Goal: Use online tool/utility: Utilize a website feature to perform a specific function

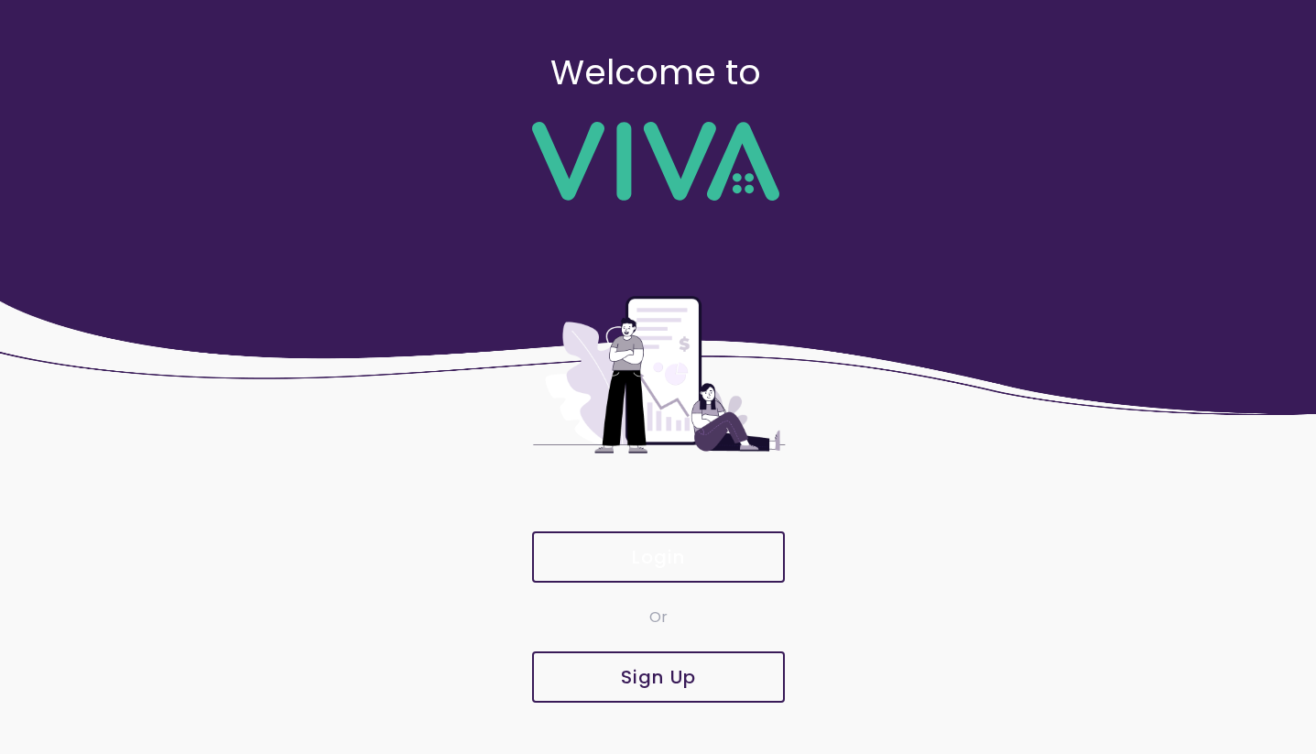
click at [707, 546] on button "Login" at bounding box center [658, 556] width 253 height 51
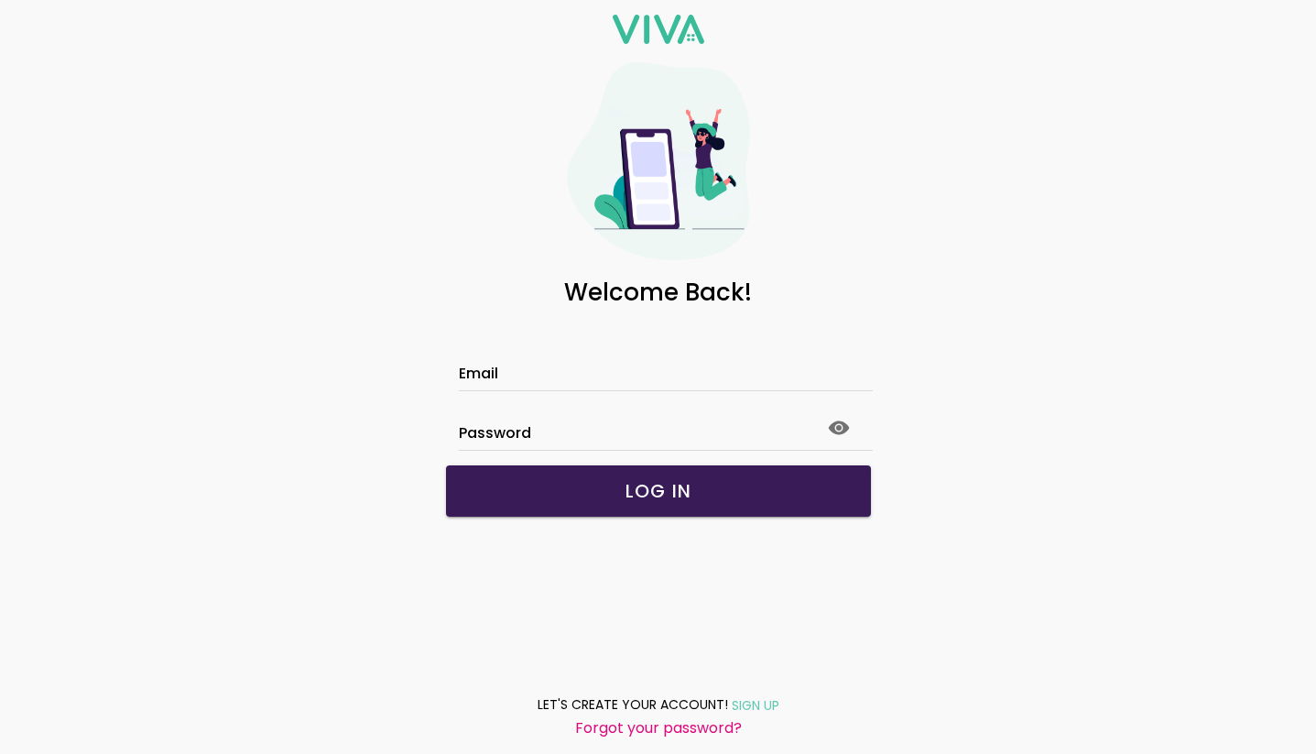
click at [618, 384] on input "Email" at bounding box center [658, 376] width 399 height 16
type input "**********"
click button "submit" at bounding box center [0, 0] width 0 height 0
click at [846, 425] on icon at bounding box center [838, 427] width 21 height 14
click button "submit" at bounding box center [0, 0] width 0 height 0
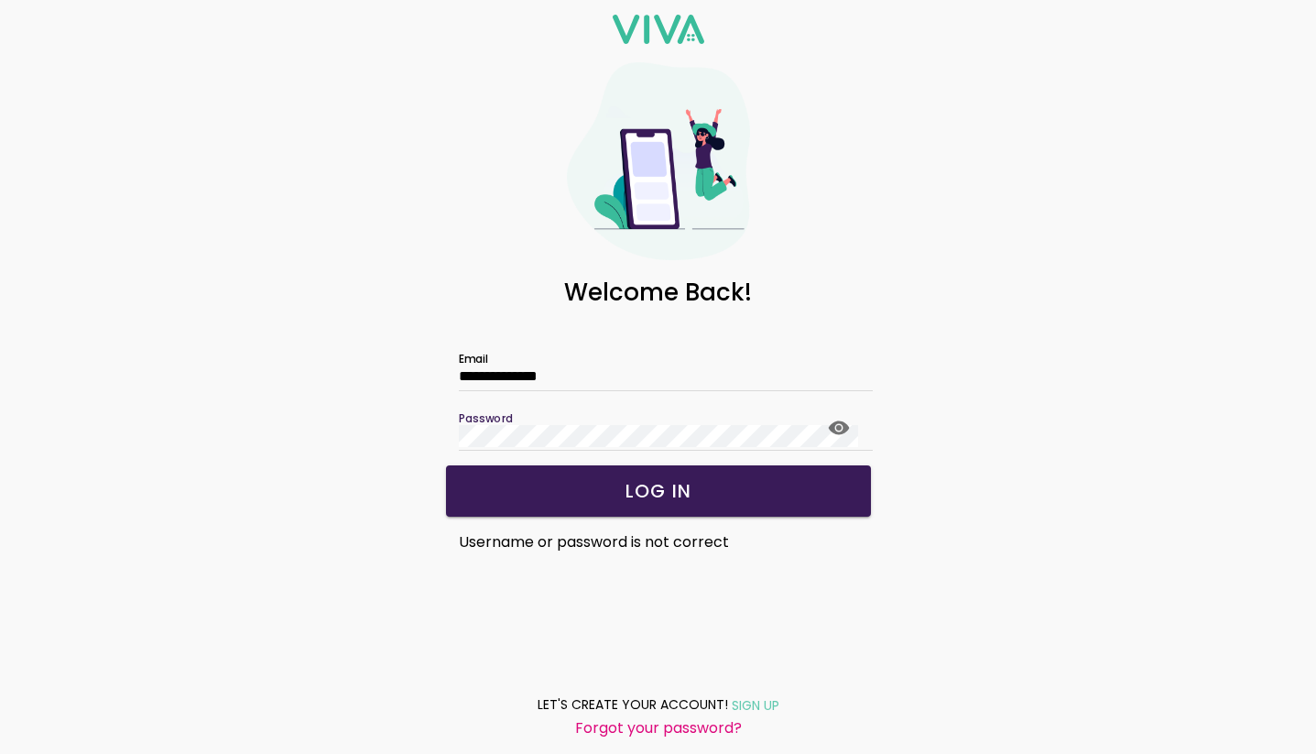
click at [431, 432] on form "**********" at bounding box center [659, 440] width 458 height 247
click button "submit" at bounding box center [0, 0] width 0 height 0
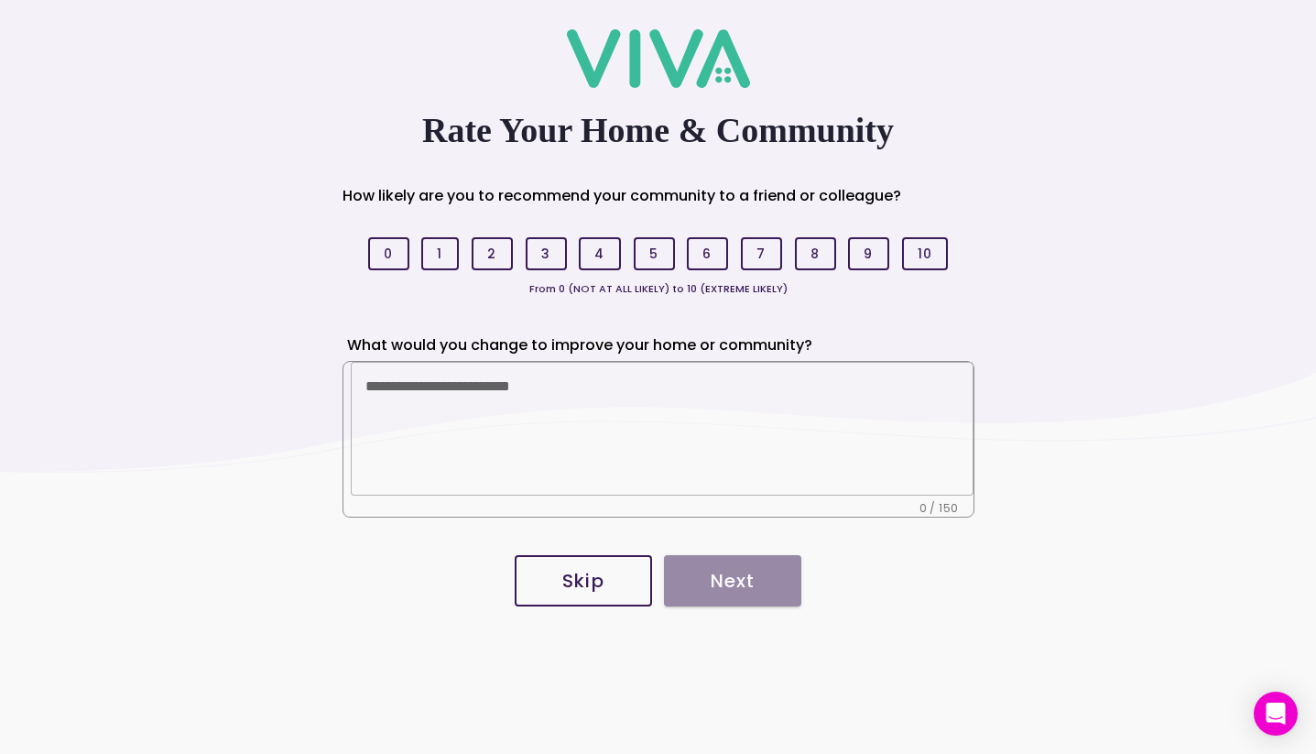
click at [0, 0] on slot "Skip" at bounding box center [0, 0] width 0 height 0
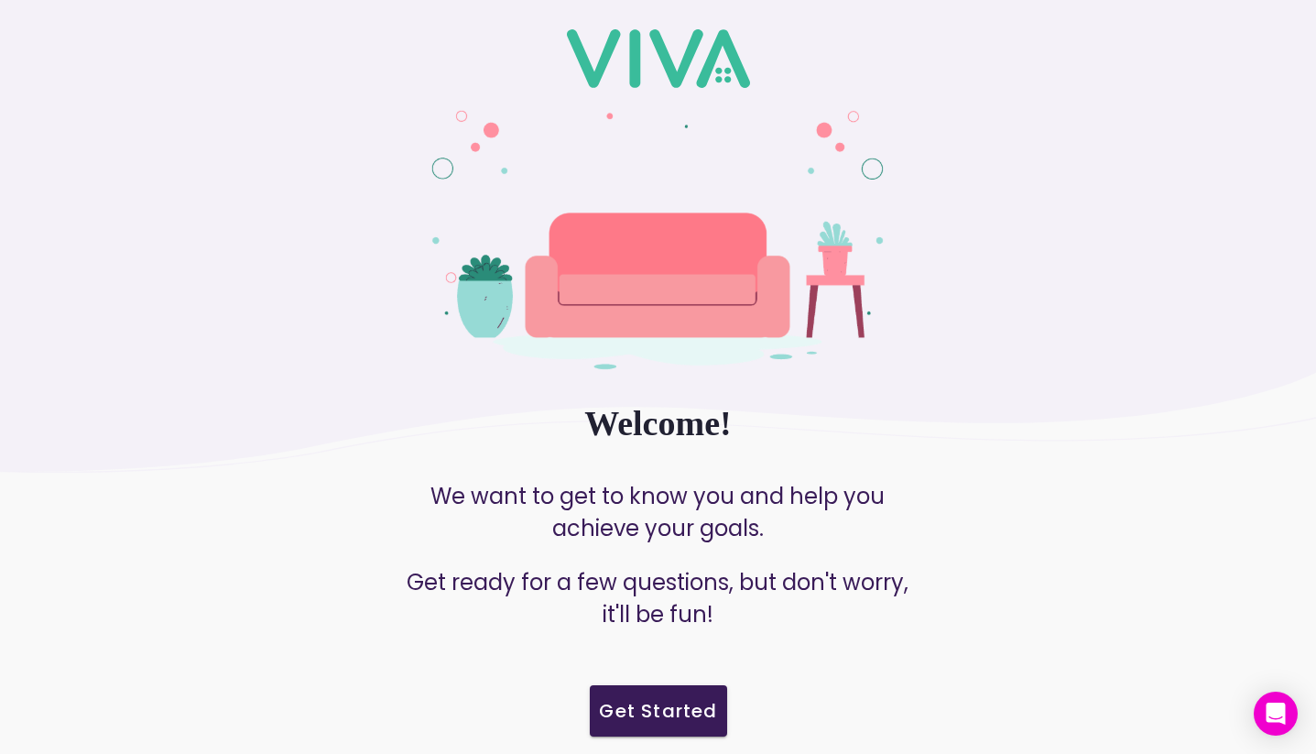
click at [0, 0] on slot "Get Started" at bounding box center [0, 0] width 0 height 0
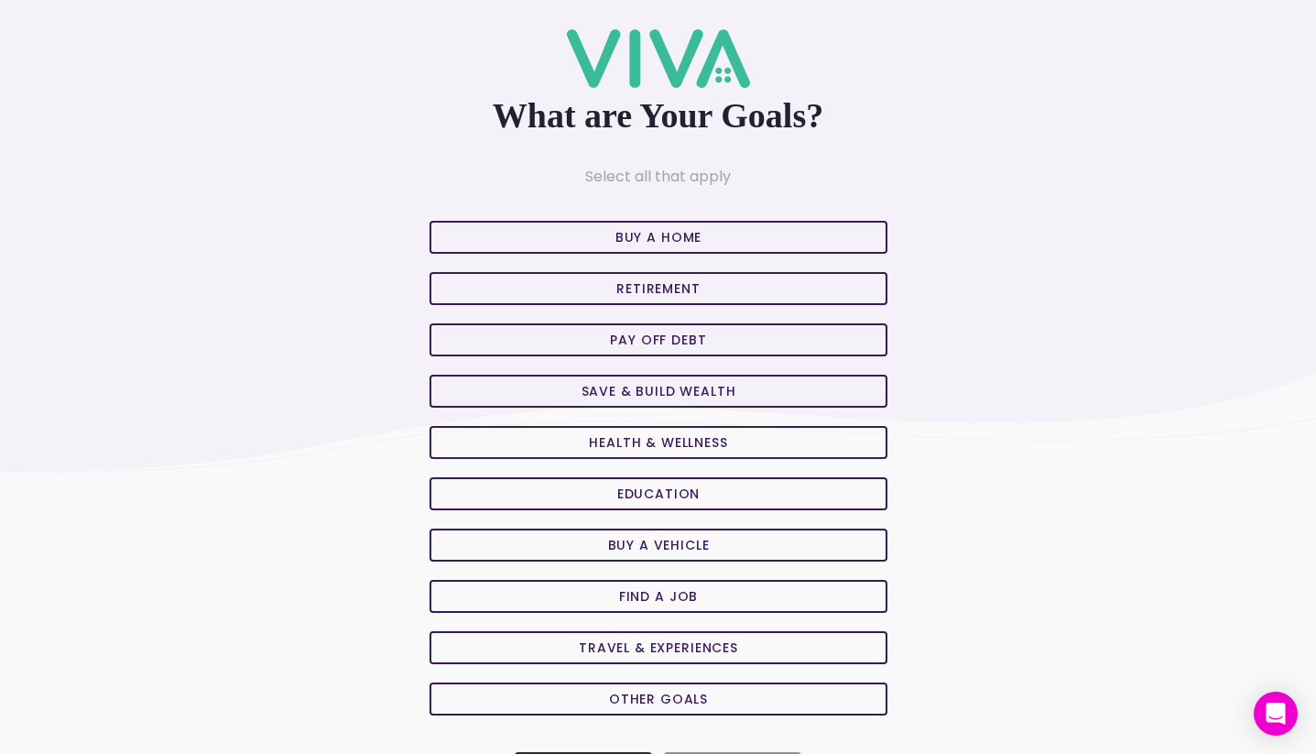
scroll to position [66, 0]
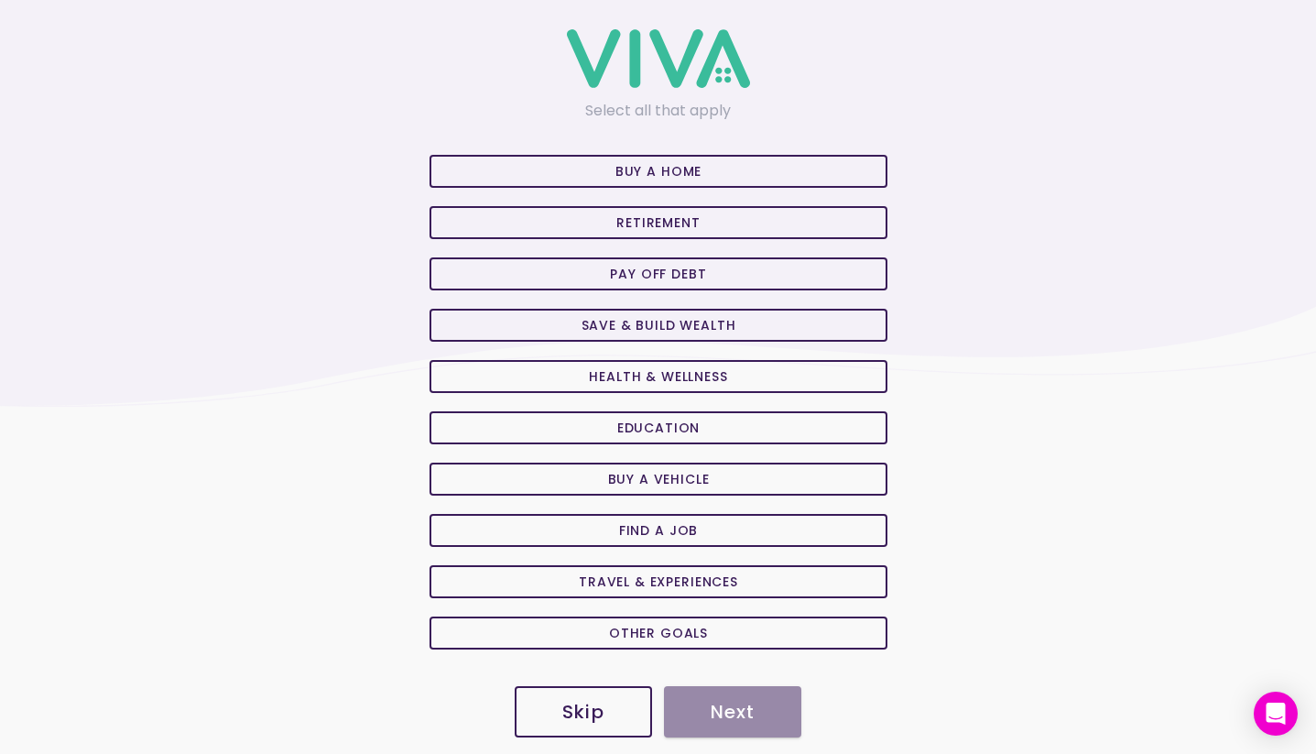
click at [0, 0] on slot "Skip" at bounding box center [0, 0] width 0 height 0
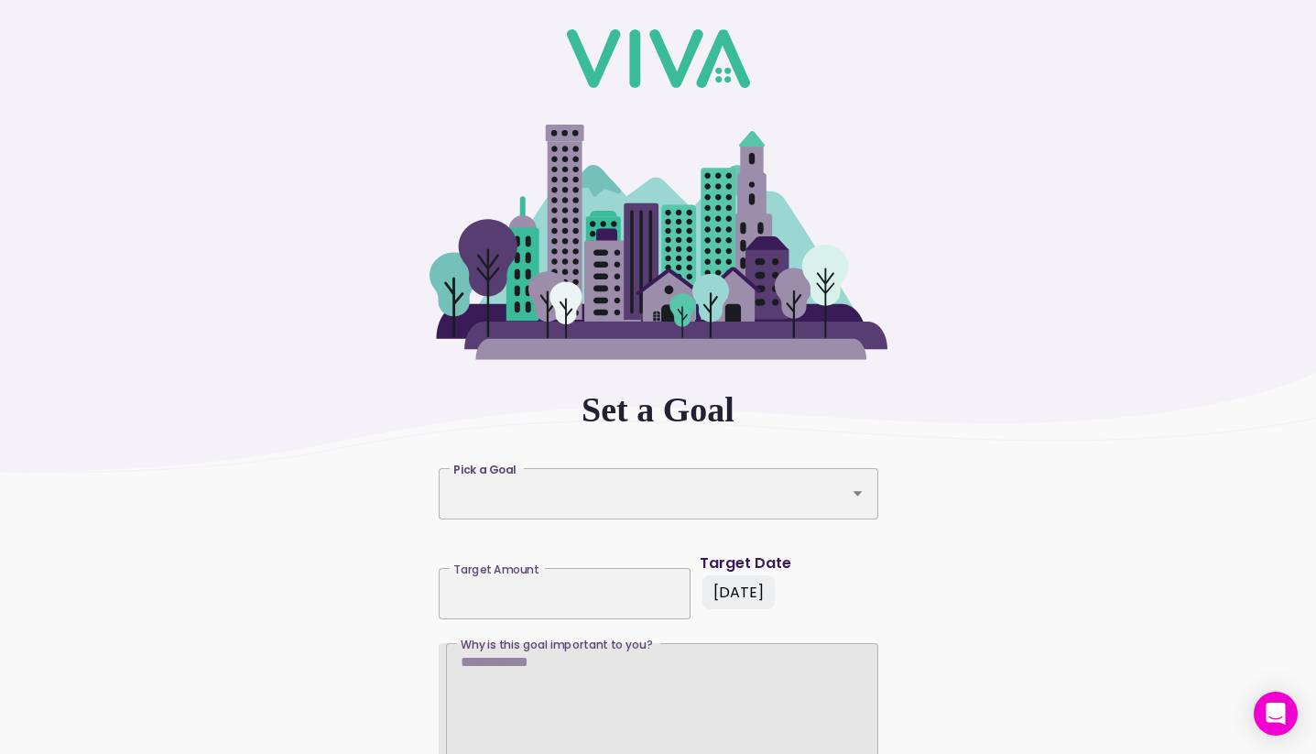
scroll to position [175, 0]
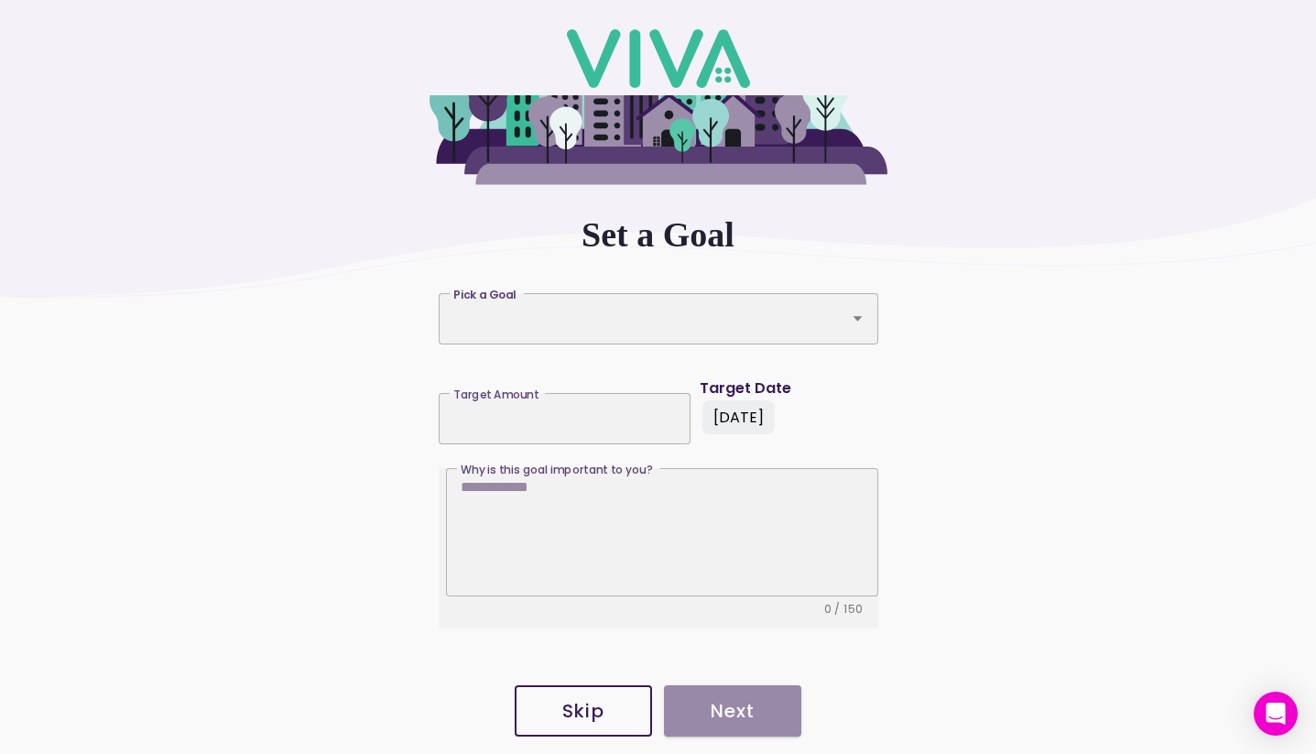
click at [0, 0] on slot "Skip" at bounding box center [0, 0] width 0 height 0
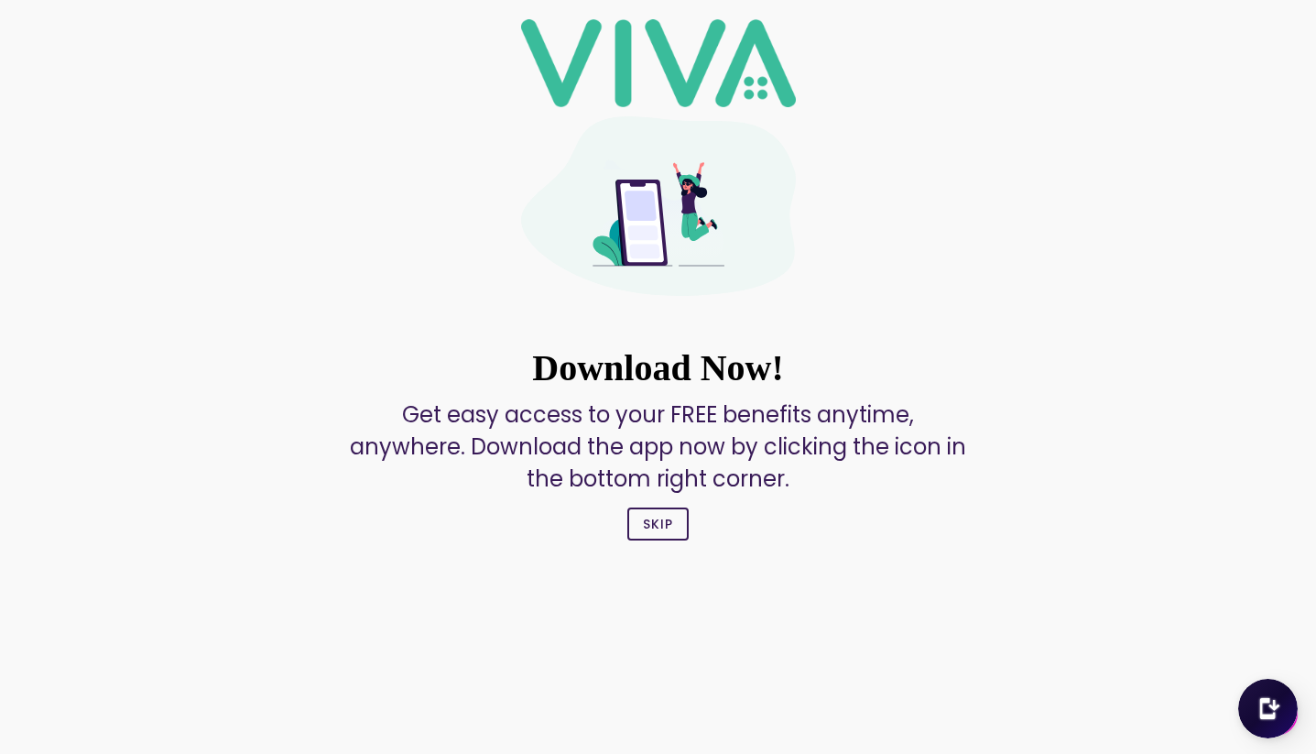
click at [0, 0] on slot "Skip" at bounding box center [0, 0] width 0 height 0
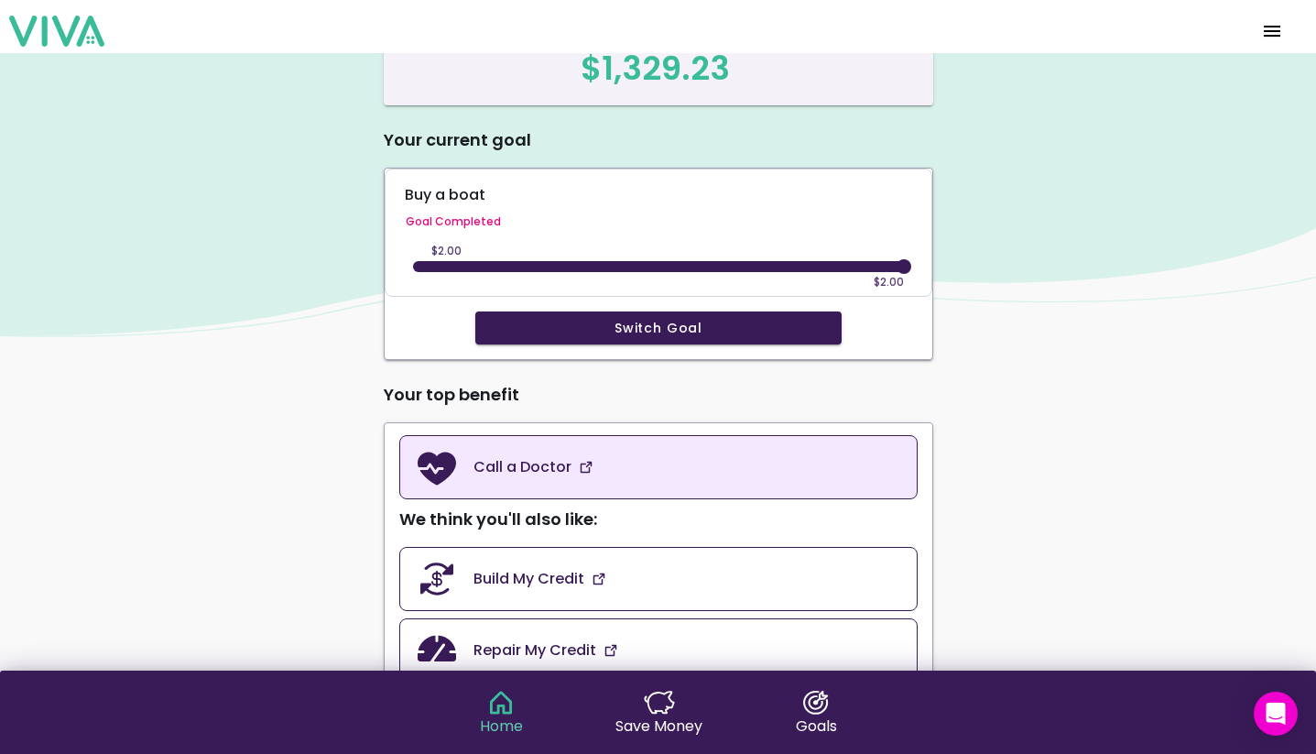
scroll to position [180, 0]
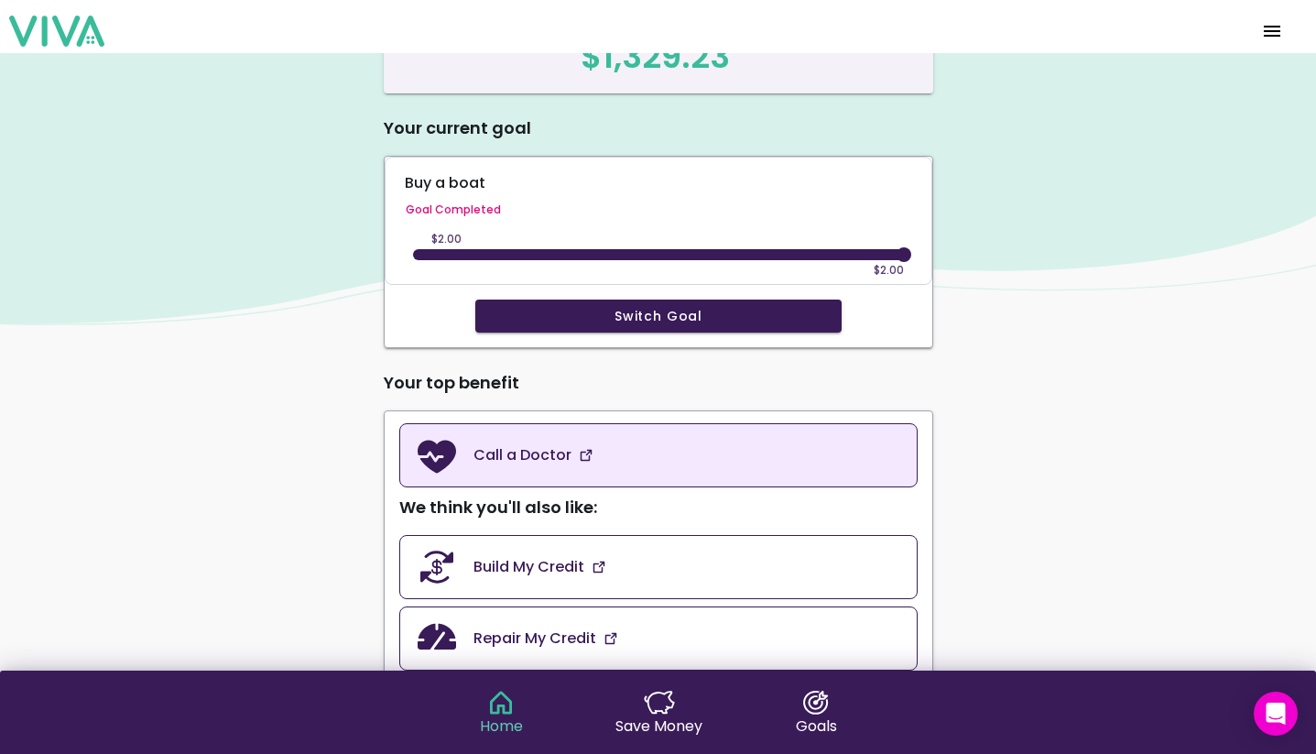
click at [763, 478] on link "Call a Doctor" at bounding box center [658, 455] width 518 height 64
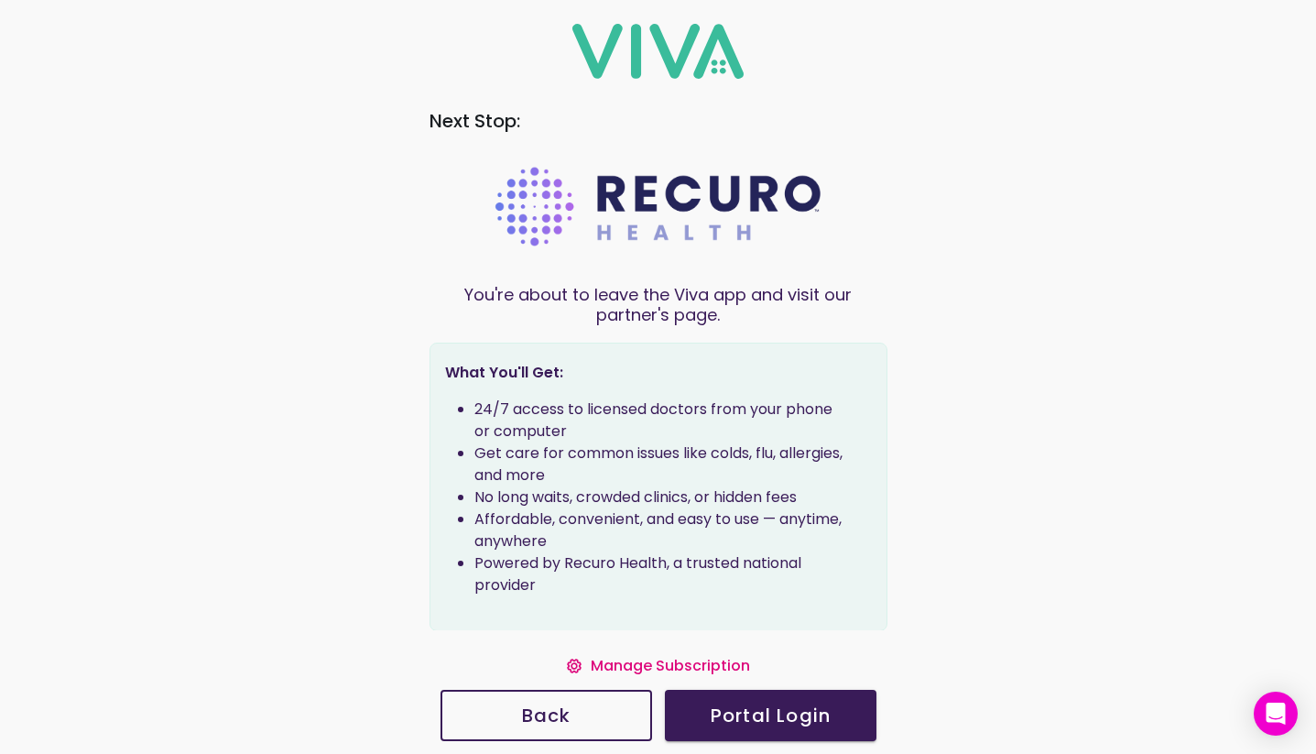
click at [0, 0] on slot "Manage Subscription" at bounding box center [0, 0] width 0 height 0
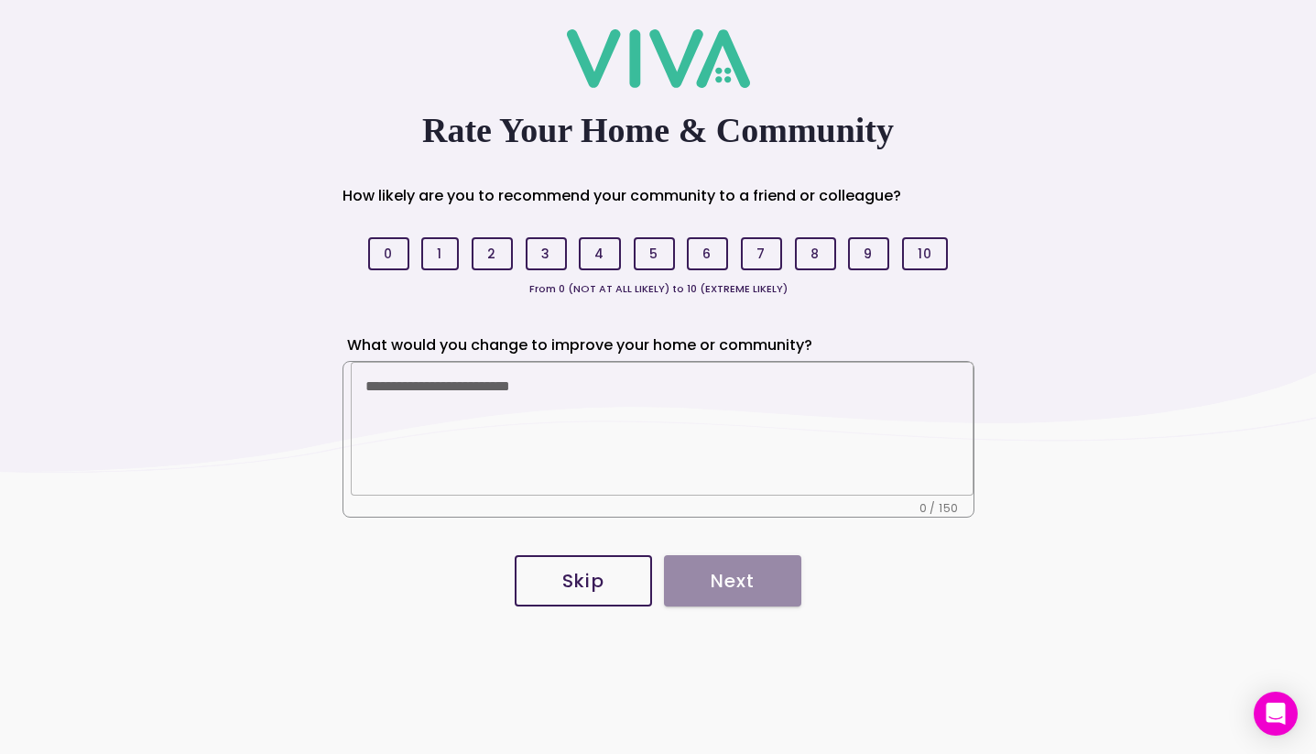
click at [0, 0] on slot "Skip" at bounding box center [0, 0] width 0 height 0
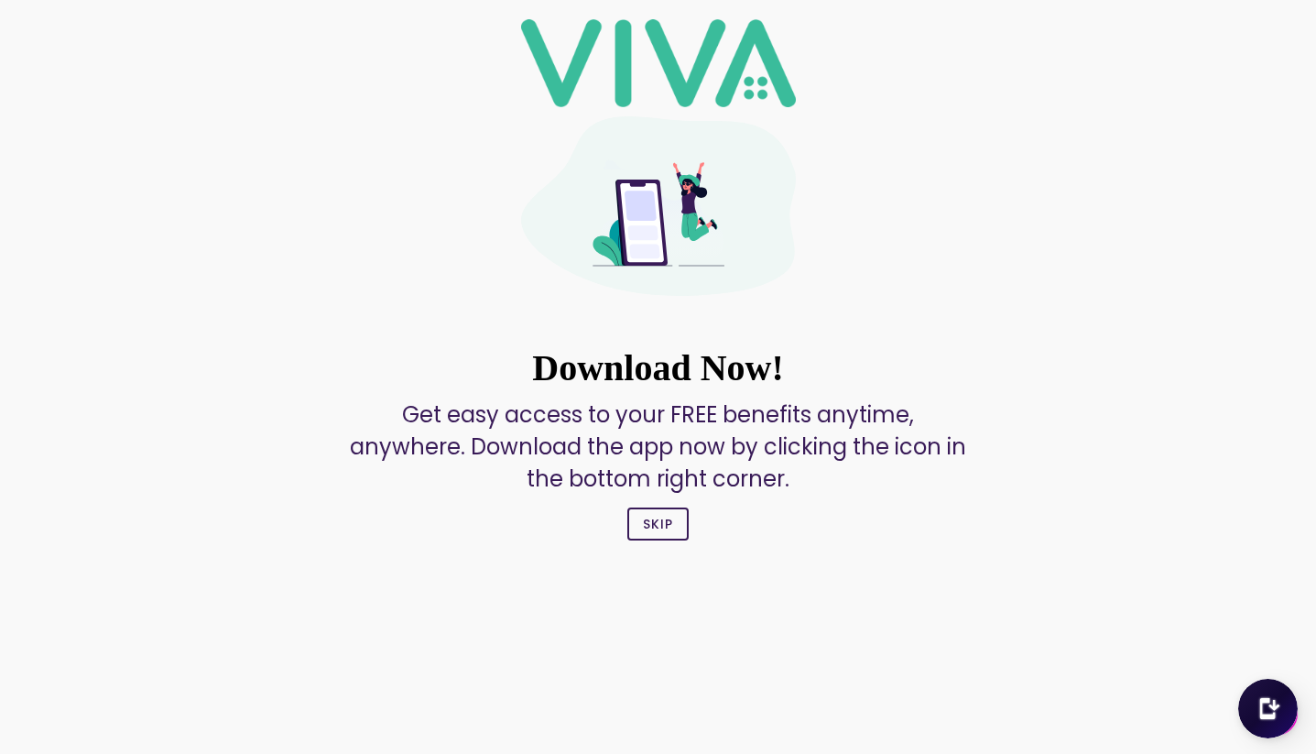
click at [657, 536] on button "Skip" at bounding box center [658, 524] width 61 height 33
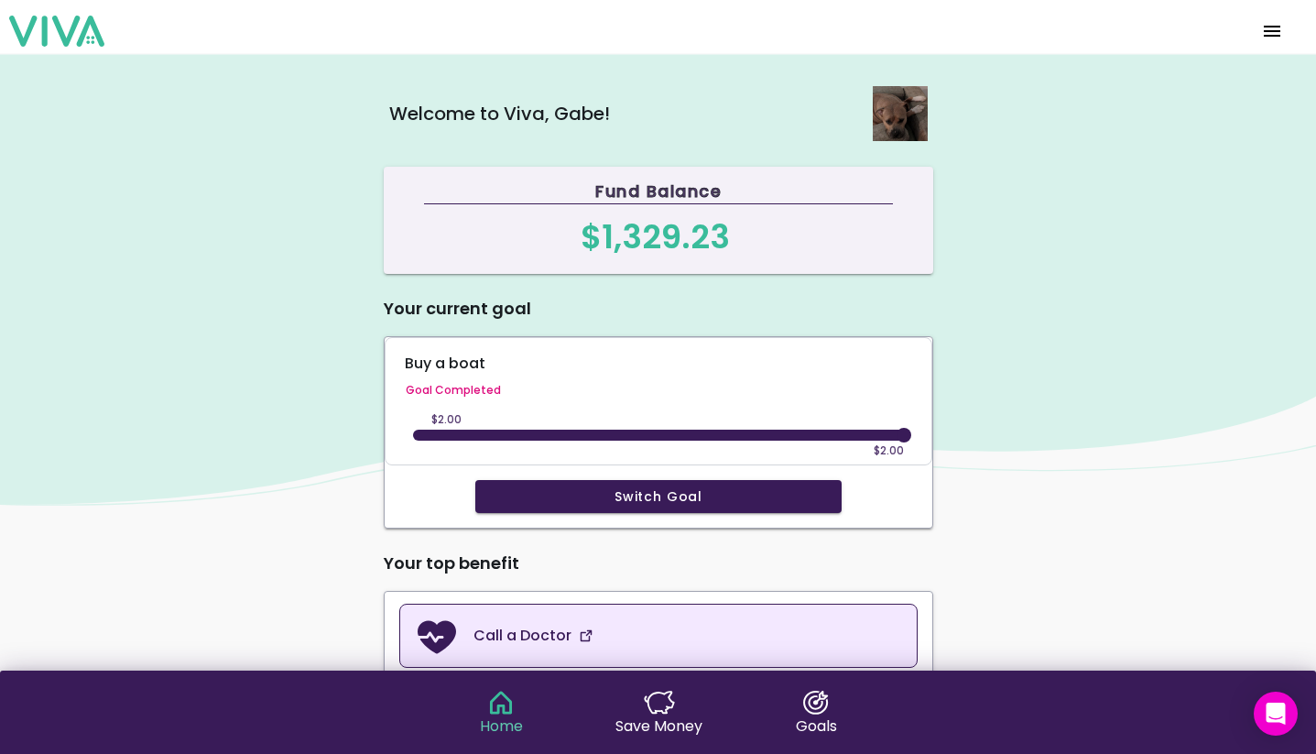
click at [649, 617] on link "Call a Doctor" at bounding box center [658, 636] width 518 height 64
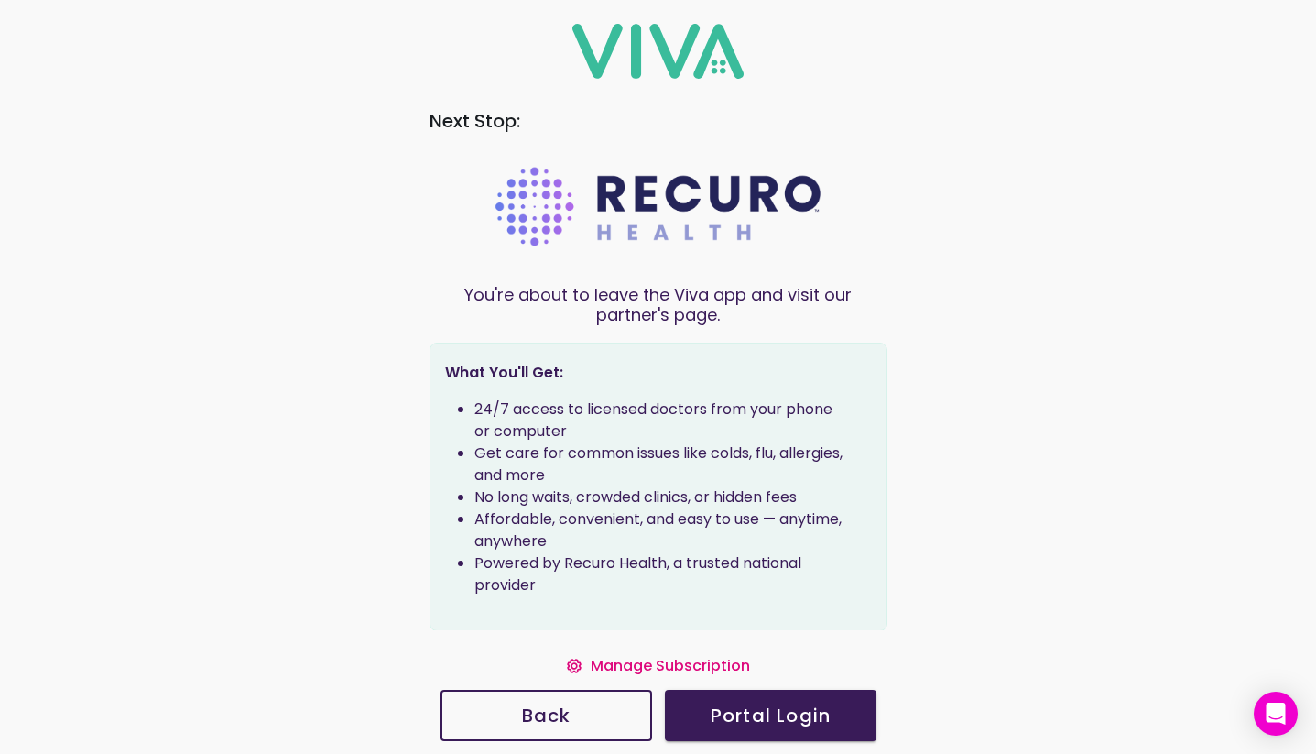
click at [0, 0] on slot "Manage Subscription" at bounding box center [0, 0] width 0 height 0
click at [574, 704] on button "Back" at bounding box center [547, 715] width 212 height 51
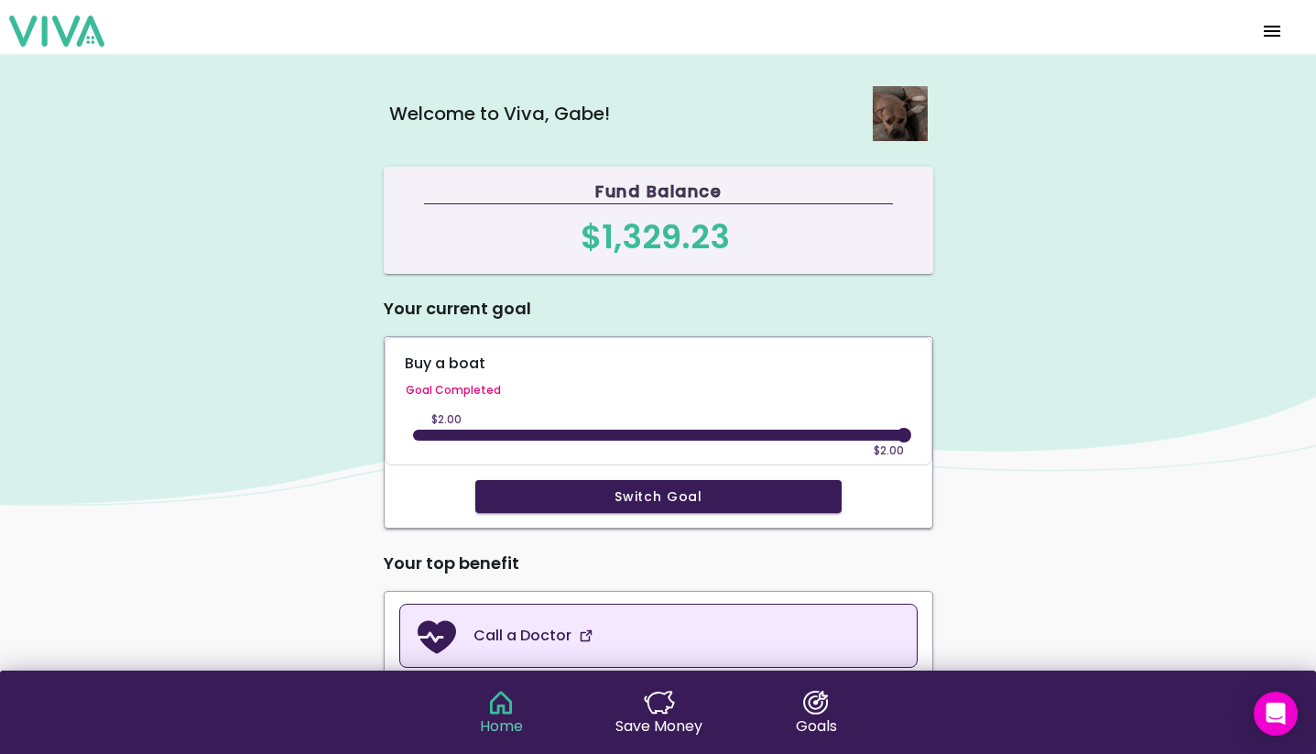
click at [0, 0] on slot "Call a Doctor" at bounding box center [0, 0] width 0 height 0
